Goal: Task Accomplishment & Management: Manage account settings

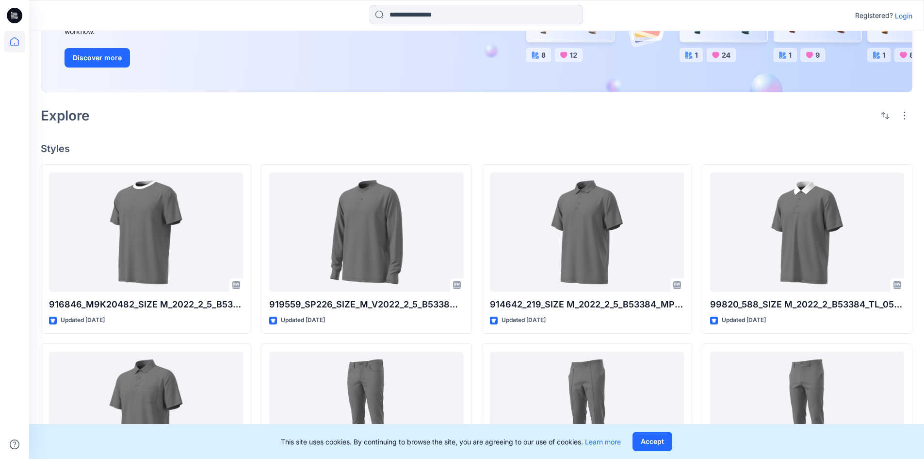
scroll to position [291, 0]
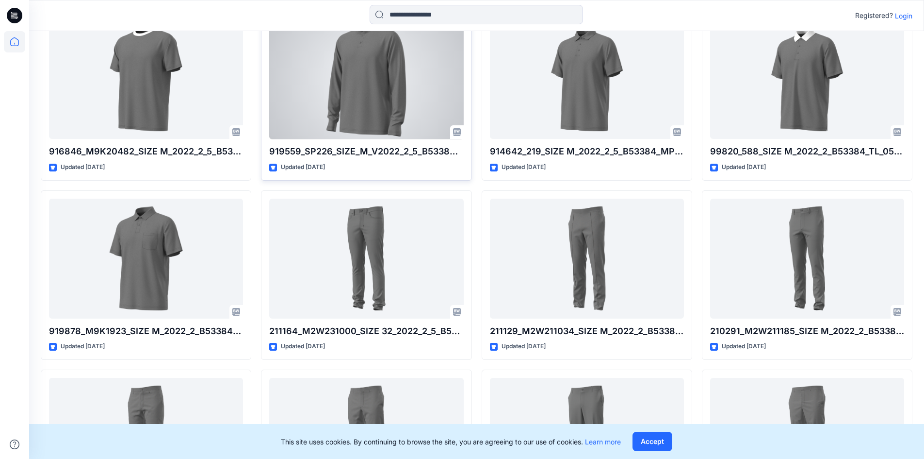
click at [309, 101] on div at bounding box center [366, 79] width 194 height 120
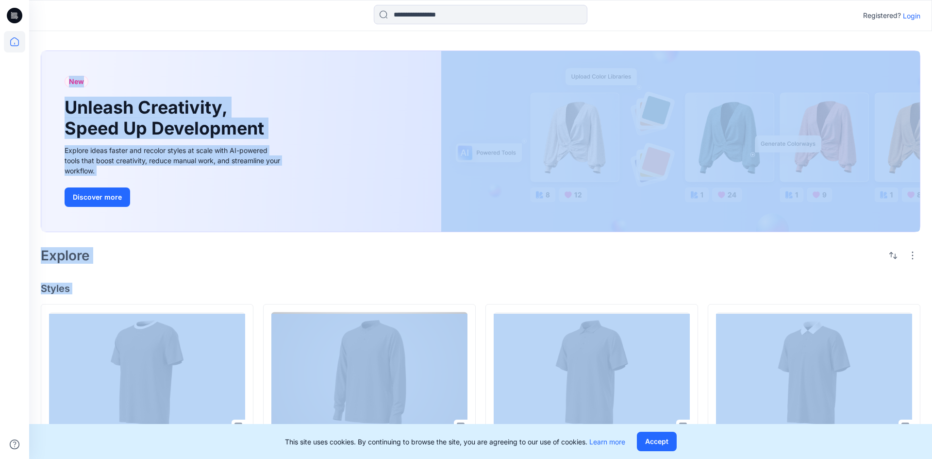
click at [309, 101] on div "New Unleash Creativity, Speed Up Development Explore ideas faster and recolor s…" at bounding box center [480, 456] width 902 height 850
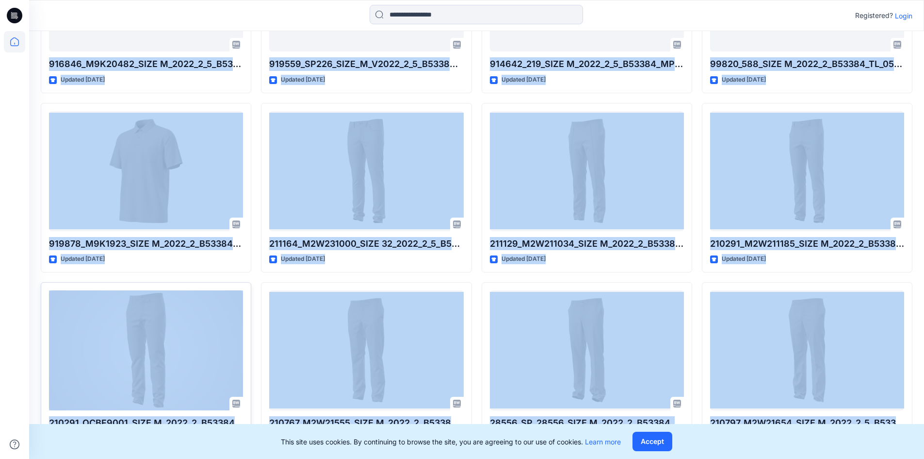
scroll to position [418, 0]
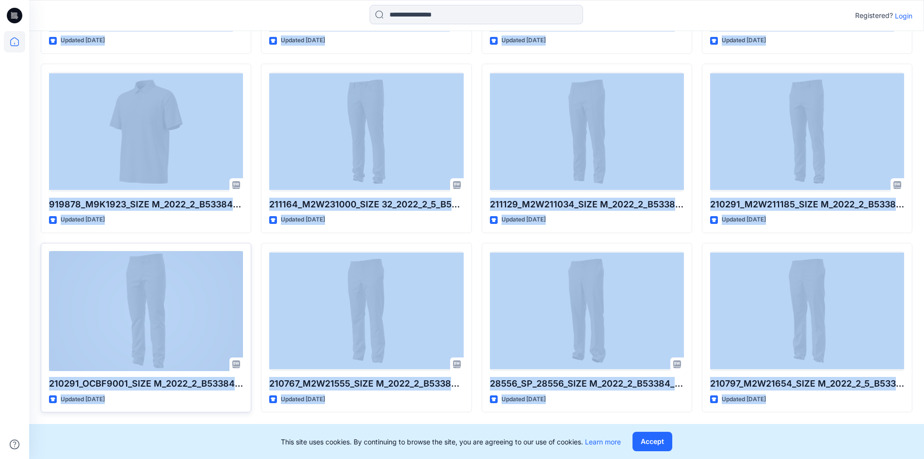
click at [197, 252] on div at bounding box center [146, 311] width 194 height 120
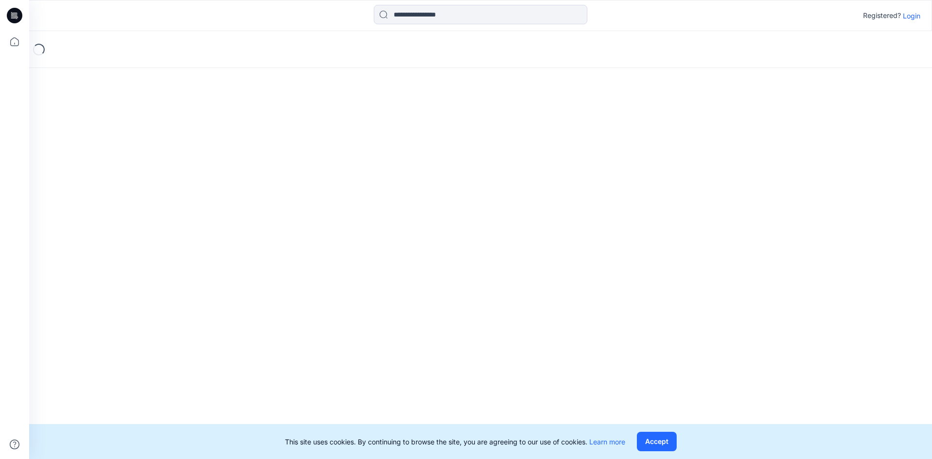
click at [15, 19] on icon at bounding box center [15, 16] width 16 height 16
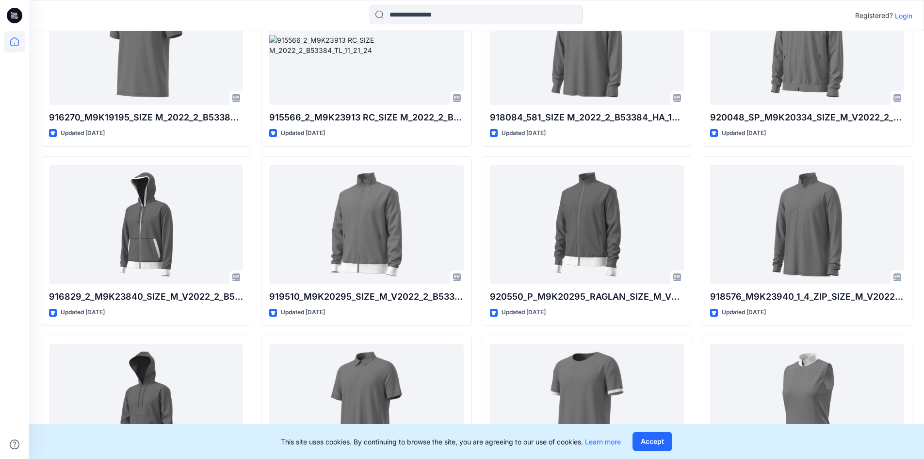
scroll to position [3006, 0]
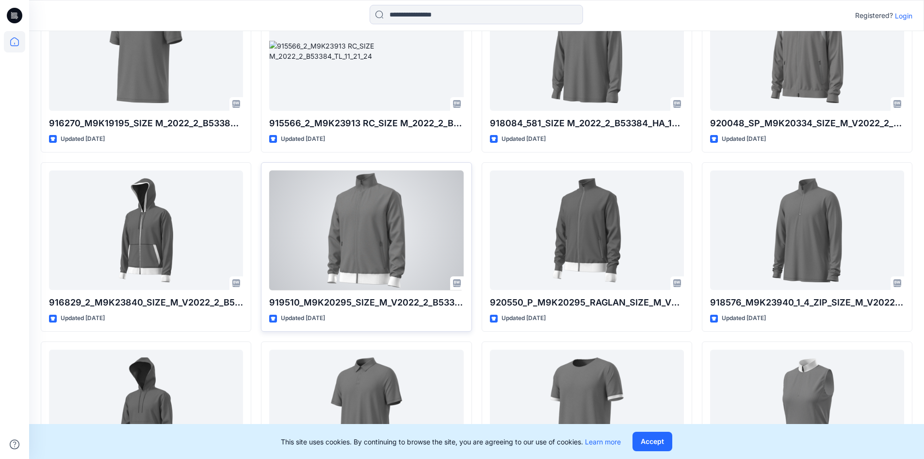
click at [365, 229] on div at bounding box center [366, 230] width 194 height 120
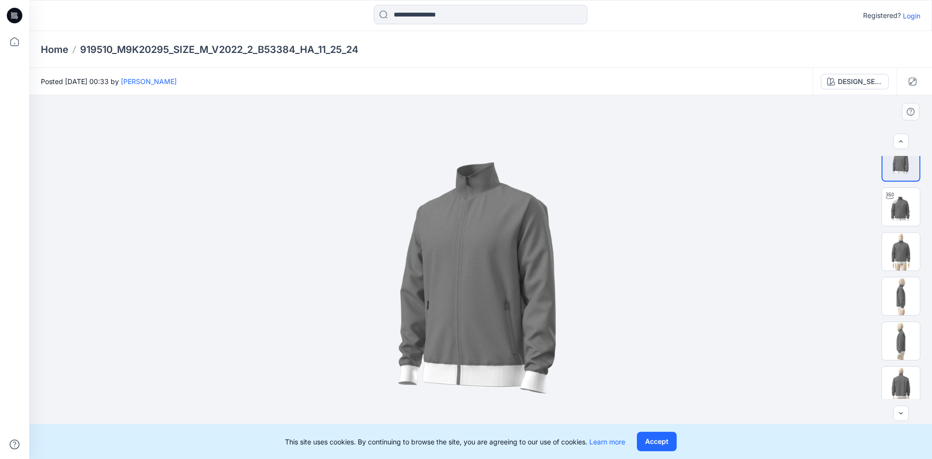
scroll to position [19, 0]
click at [917, 14] on p "Login" at bounding box center [910, 16] width 17 height 10
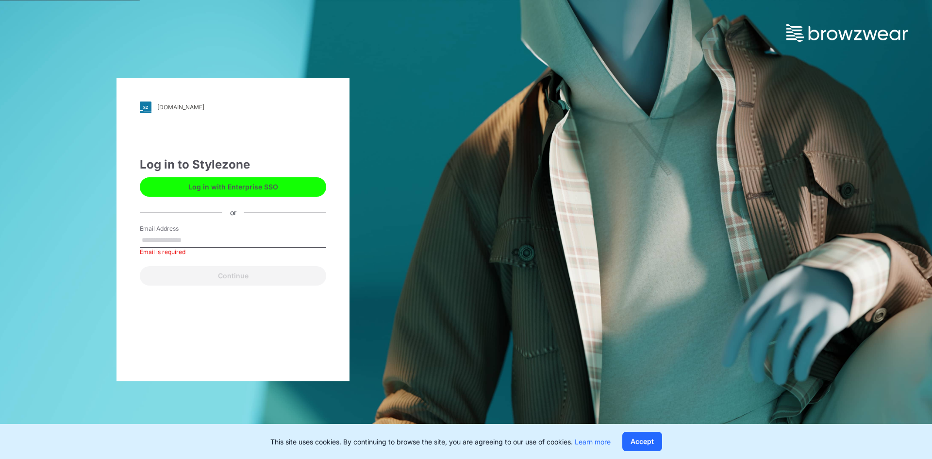
drag, startPoint x: 200, startPoint y: 187, endPoint x: 235, endPoint y: 228, distance: 54.0
click at [235, 228] on div "Log in to Stylezone Log in with Enterprise SSO or Email Address Email is requir…" at bounding box center [233, 221] width 186 height 130
click at [190, 235] on input "Email Address" at bounding box center [233, 240] width 186 height 15
click at [241, 246] on input "Email Address" at bounding box center [233, 240] width 186 height 15
type input "**********"
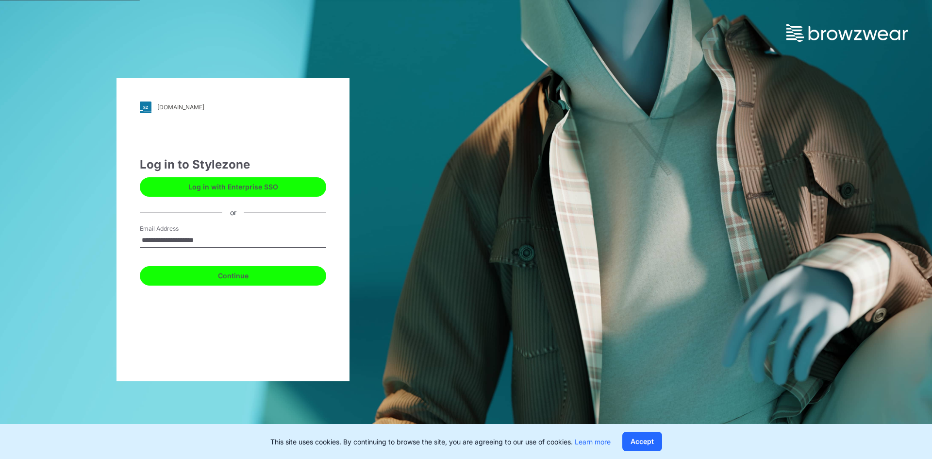
click at [238, 272] on button "Continue" at bounding box center [233, 275] width 186 height 19
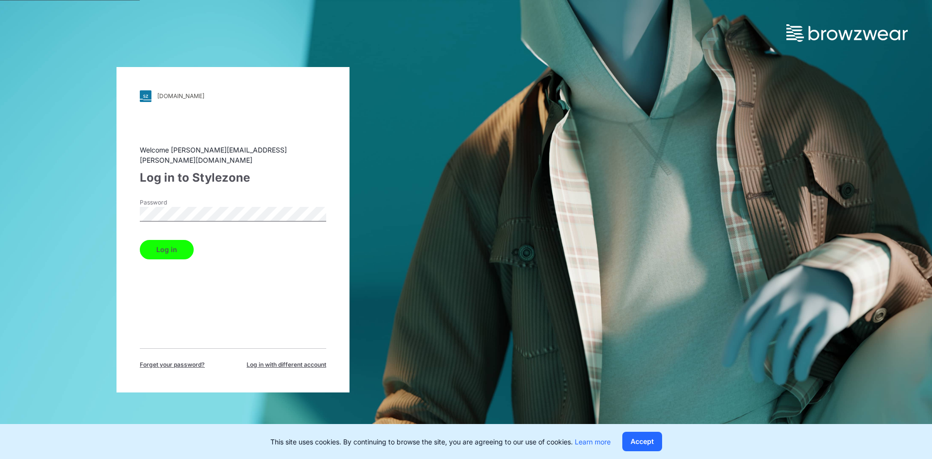
click at [162, 240] on button "Log in" at bounding box center [167, 249] width 54 height 19
